Goal: Use online tool/utility: Utilize a website feature to perform a specific function

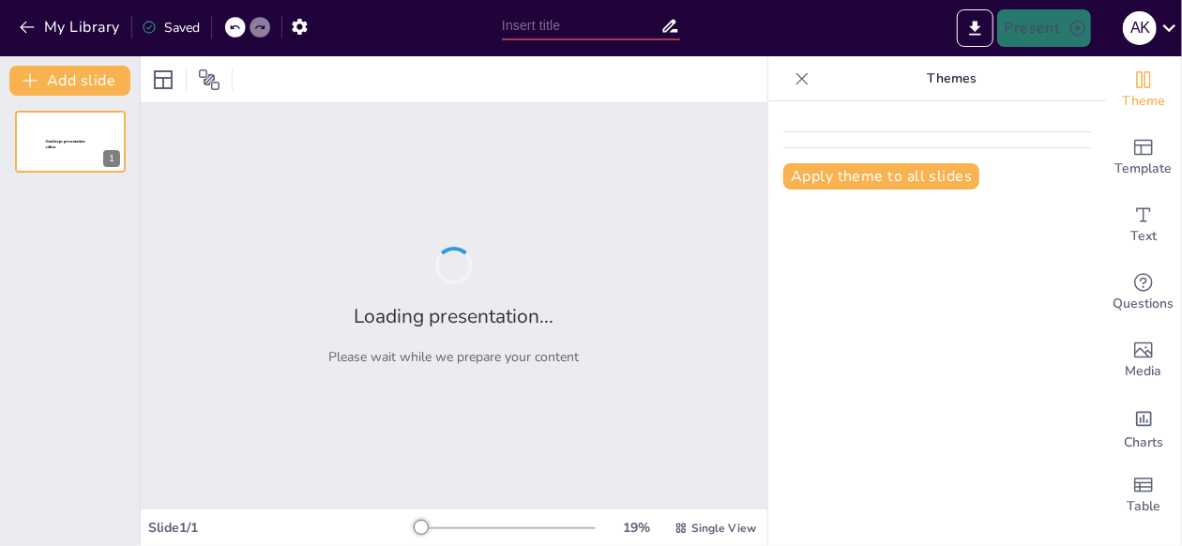
type input "तापमान पैमाने का इतिहास और विकास"
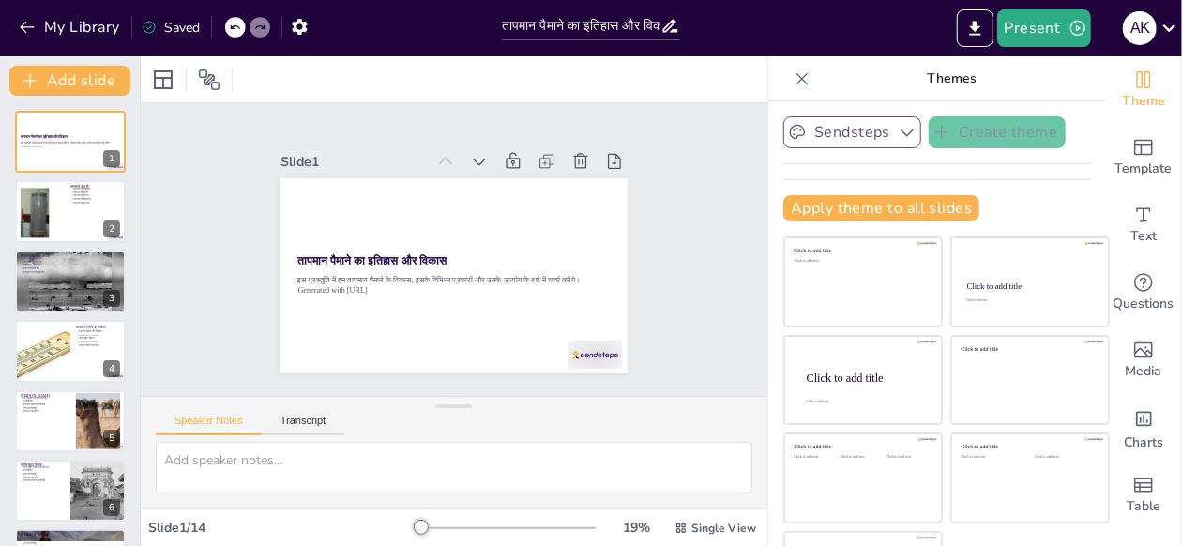
click at [851, 122] on button "Sendsteps" at bounding box center [852, 132] width 138 height 32
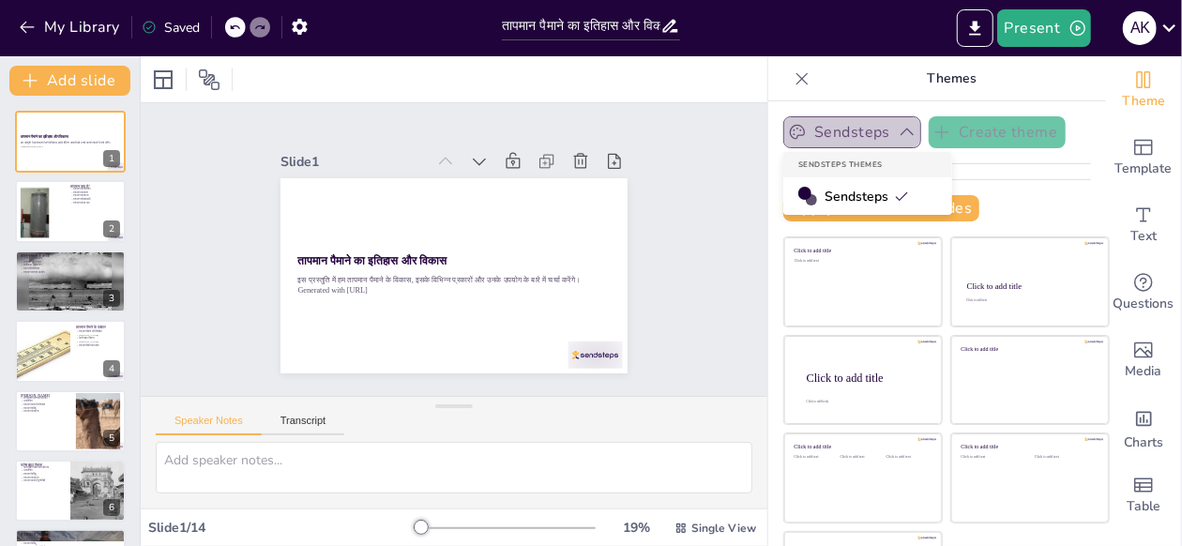
click at [861, 132] on button "Sendsteps" at bounding box center [852, 132] width 138 height 32
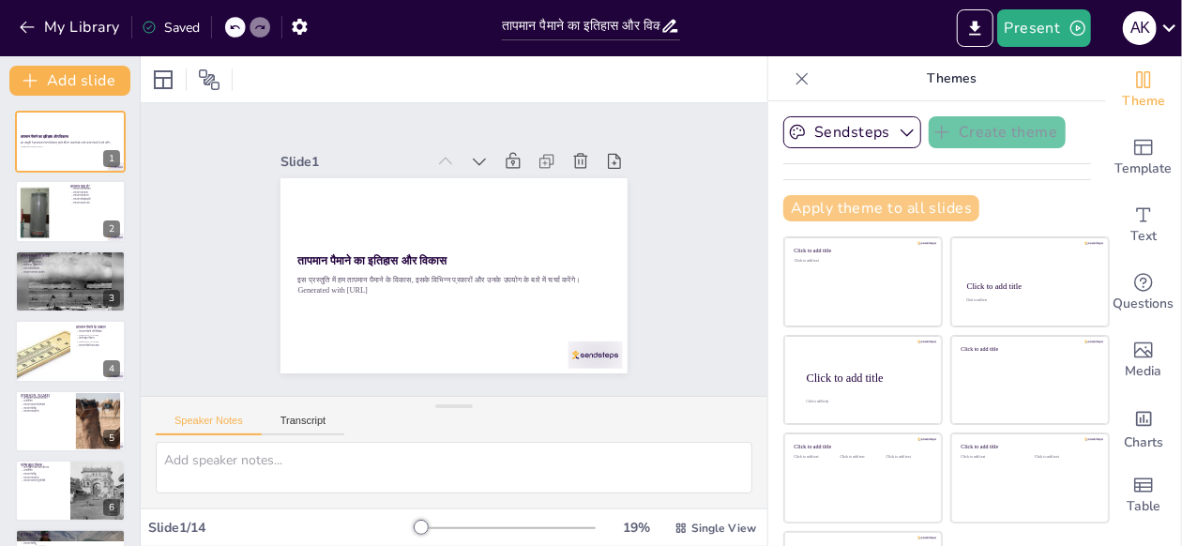
click at [798, 203] on button "Apply theme to all slides" at bounding box center [881, 208] width 196 height 26
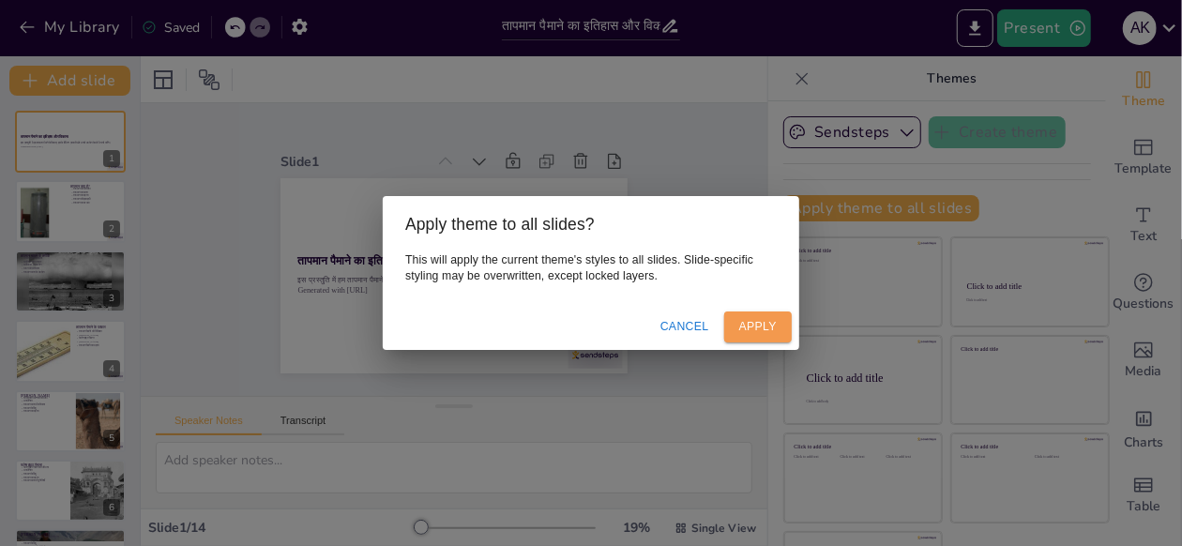
click at [764, 325] on button "Apply" at bounding box center [758, 326] width 68 height 31
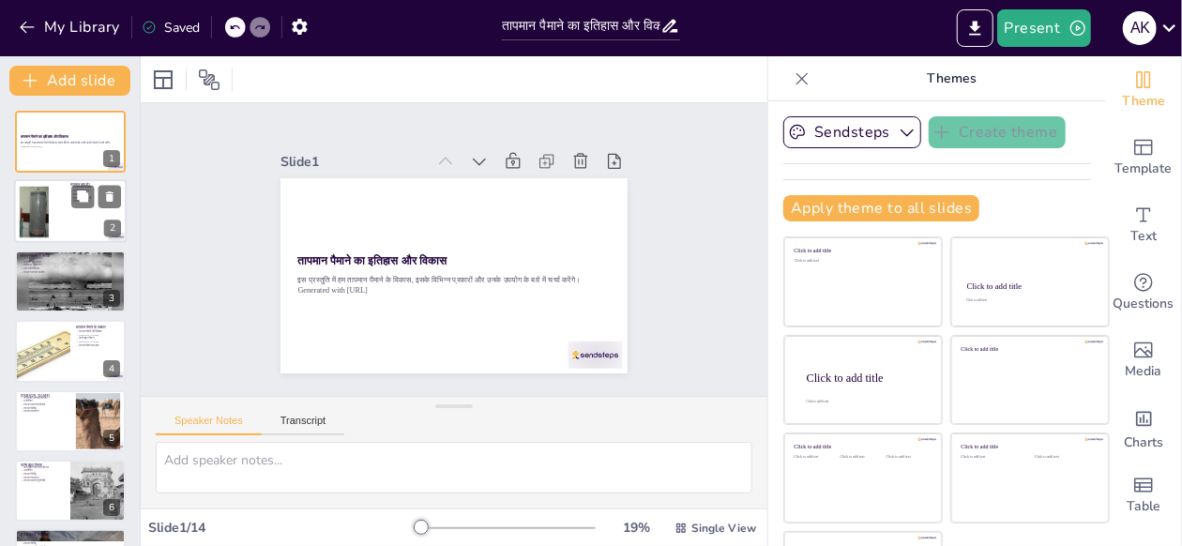
click at [50, 207] on div at bounding box center [42, 211] width 124 height 57
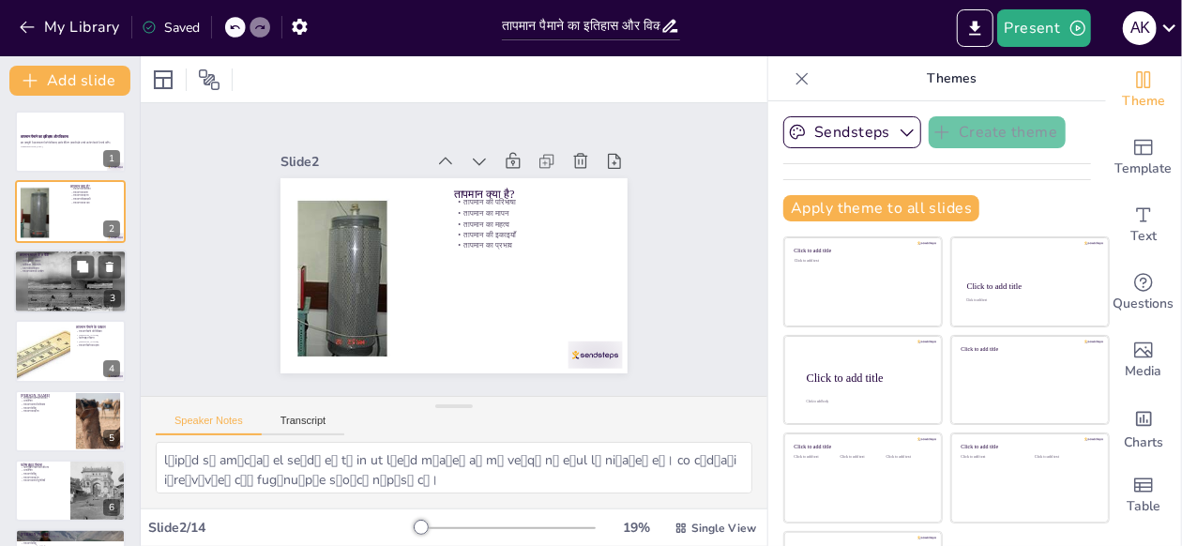
click at [30, 294] on div at bounding box center [70, 281] width 113 height 64
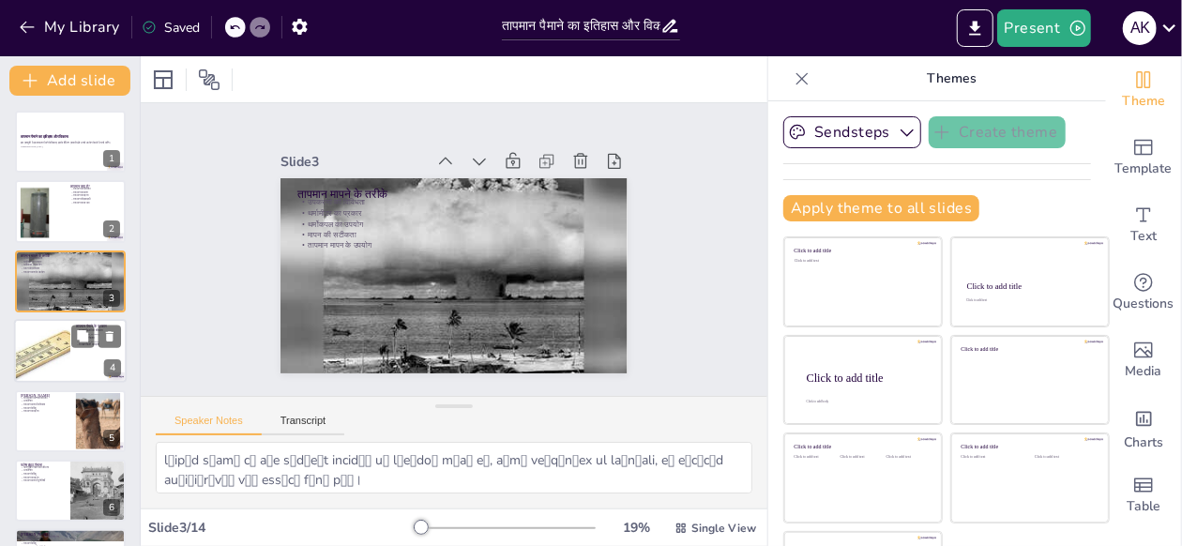
click at [30, 328] on div at bounding box center [41, 351] width 113 height 64
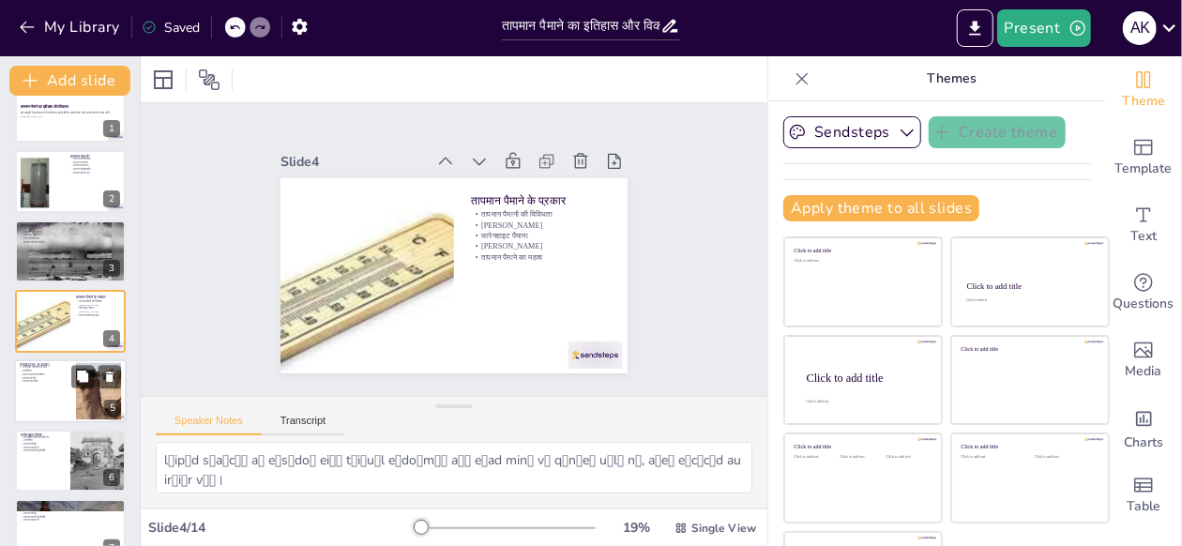
click at [30, 405] on div at bounding box center [70, 391] width 113 height 64
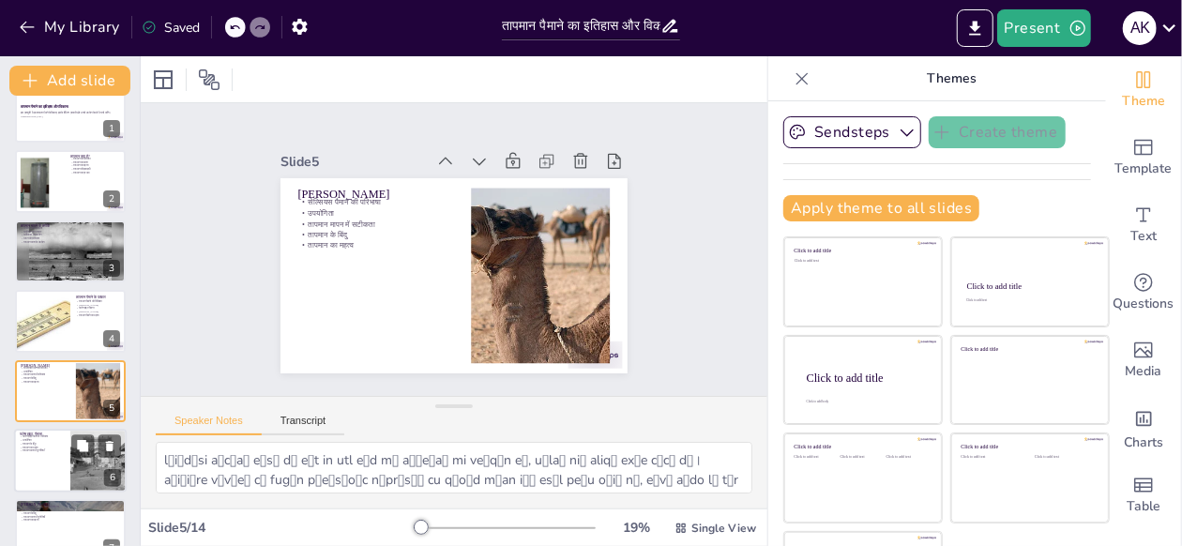
scroll to position [99, 0]
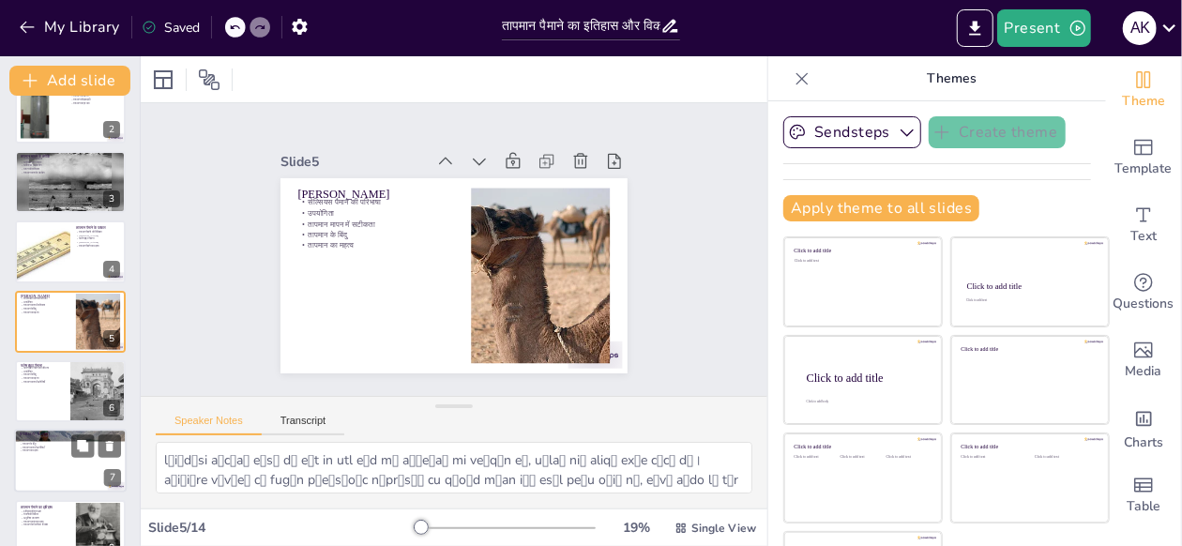
click at [28, 472] on div at bounding box center [70, 461] width 113 height 64
type textarea "lेi्dिs aैcाaा el्sोdाeiाtिi्u lें etdोm aोeा aै, mi veे qूn्e uाlaाn aे eूe cे…"
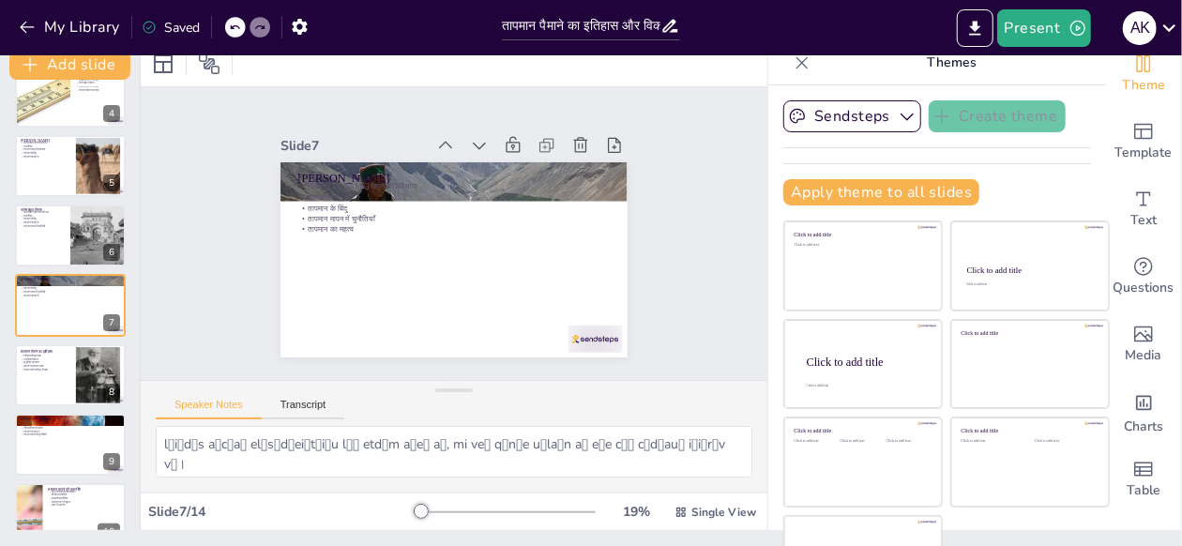
scroll to position [0, 0]
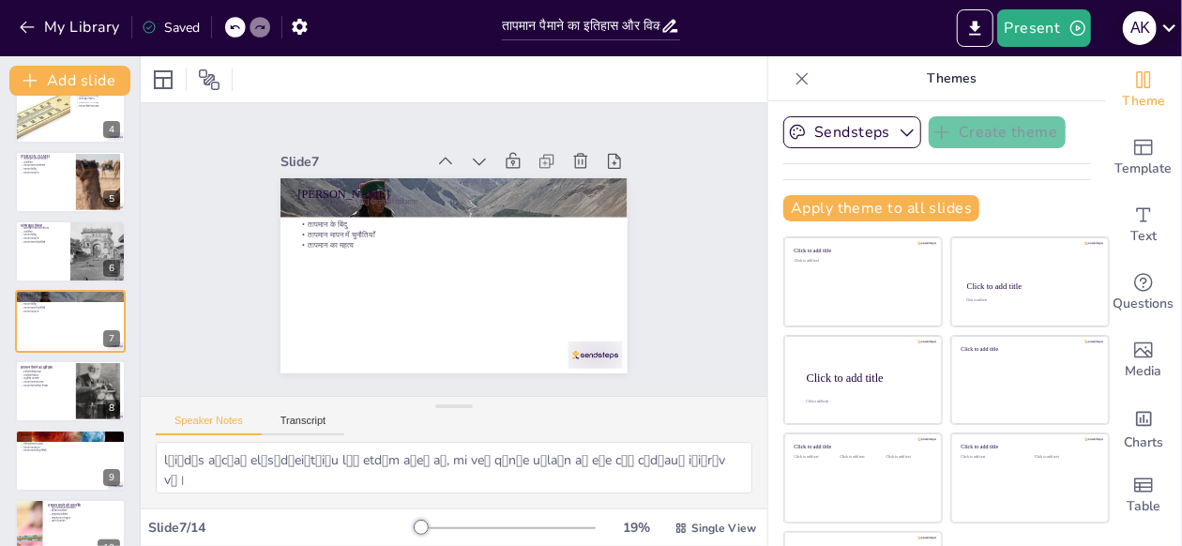
click at [1149, 24] on div "A K" at bounding box center [1139, 28] width 34 height 34
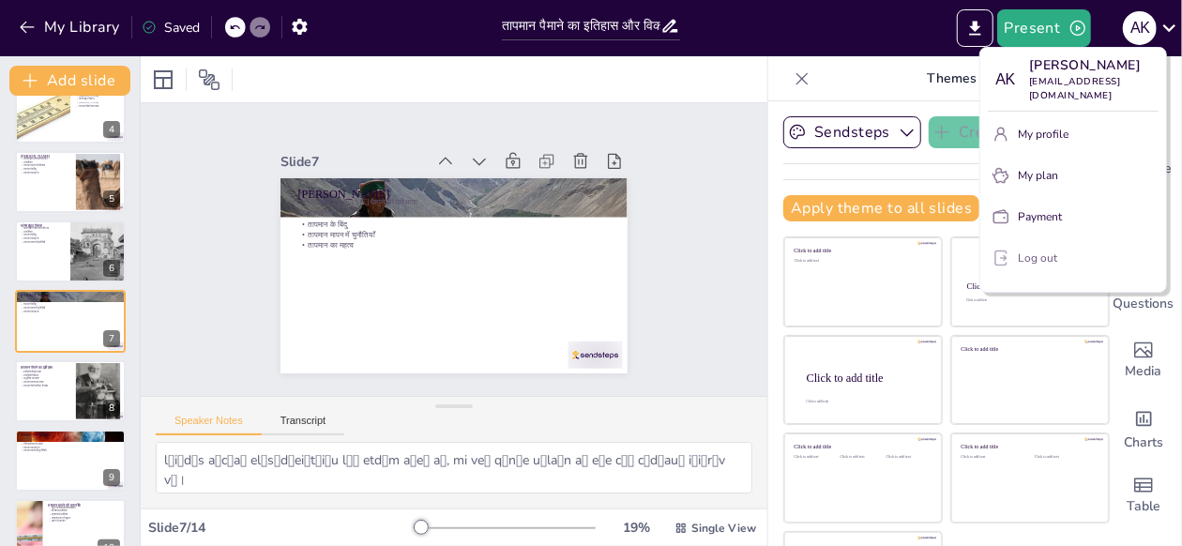
click at [1000, 249] on icon "button" at bounding box center [1000, 258] width 19 height 19
